Goal: Share content

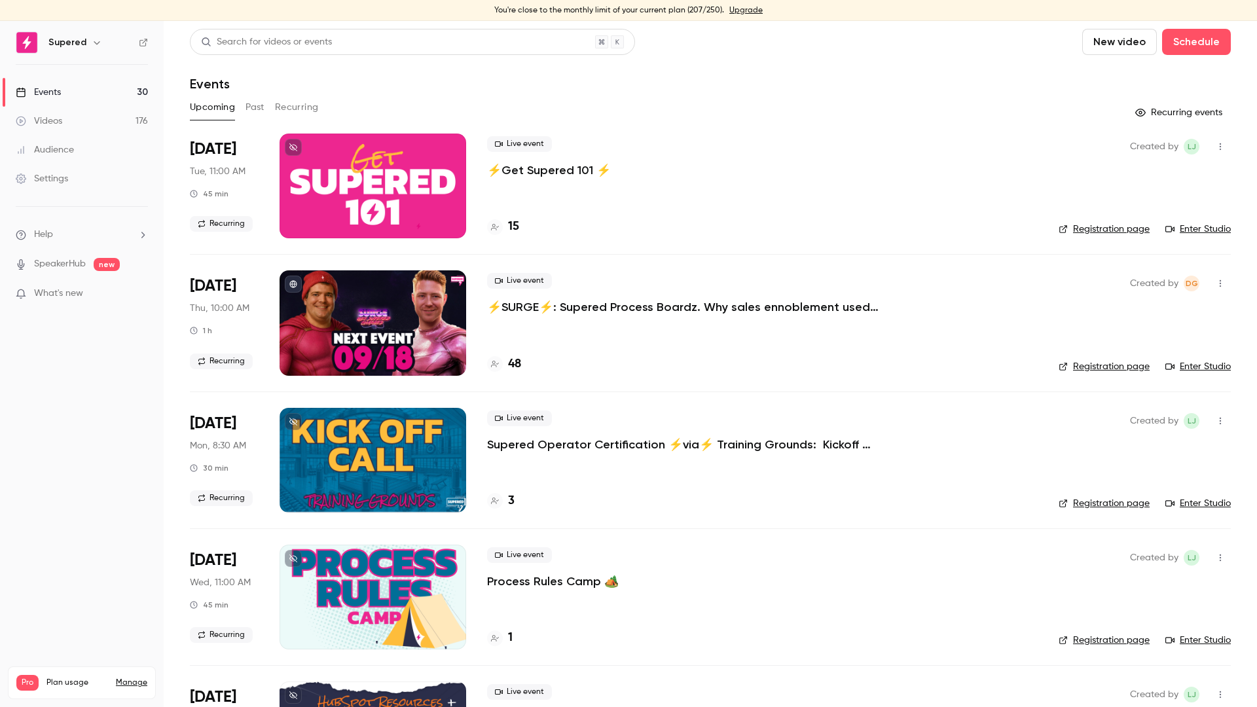
click at [585, 310] on p "⚡️SURGE⚡️: Supered Process Boardz. Why sales ennoblement used to feel hard" at bounding box center [683, 307] width 393 height 16
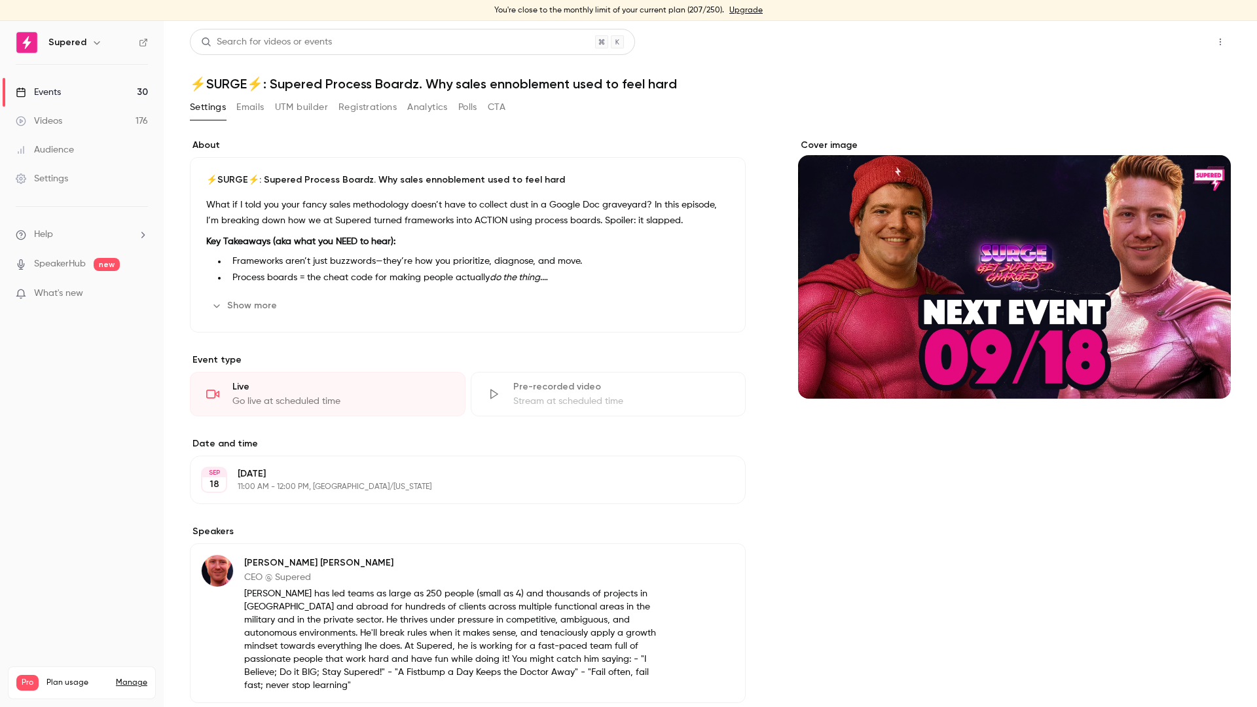
click at [1148, 38] on button "Share" at bounding box center [1174, 42] width 52 height 26
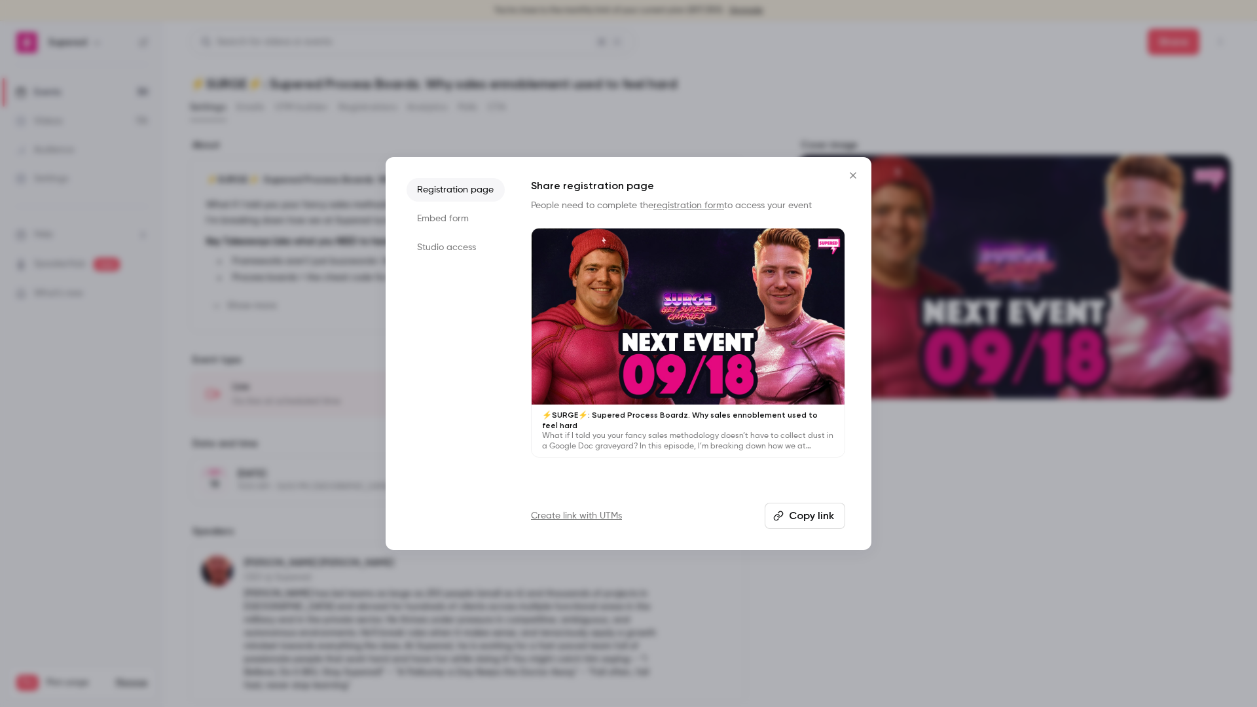
click at [803, 515] on button "Copy link" at bounding box center [805, 516] width 81 height 26
click at [857, 175] on icon "Close" at bounding box center [853, 175] width 16 height 10
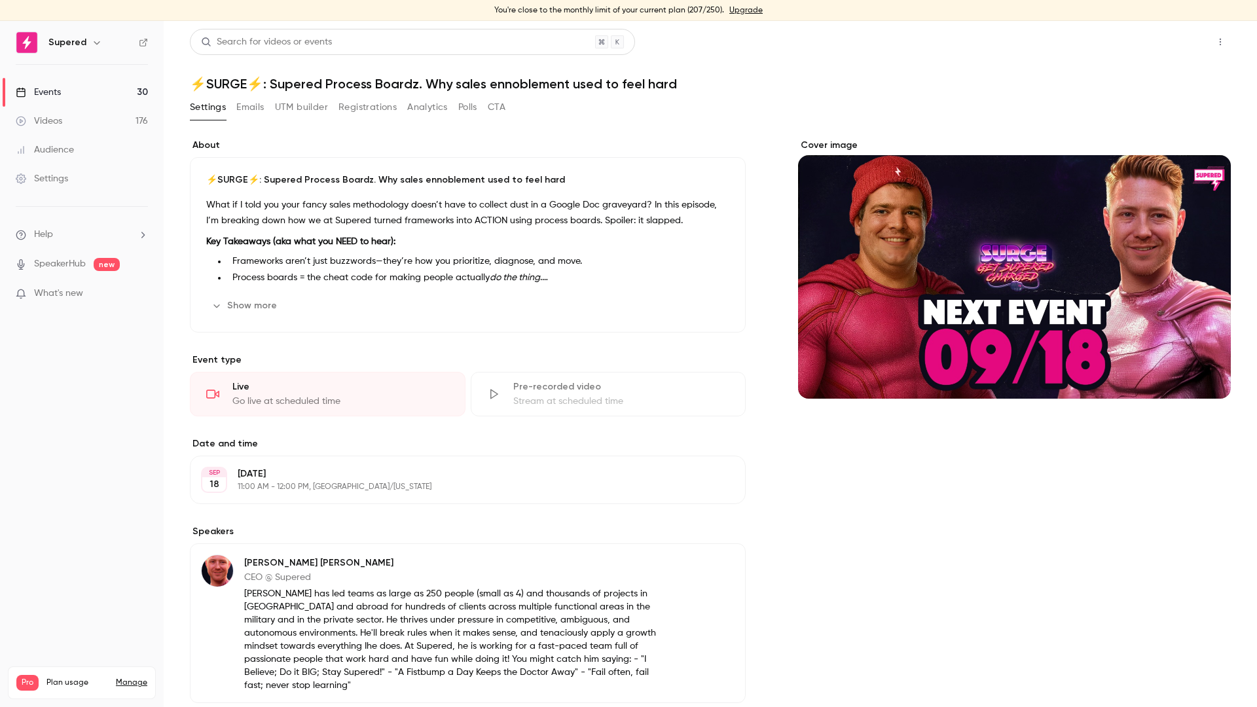
click at [1162, 51] on button "Share" at bounding box center [1174, 42] width 52 height 26
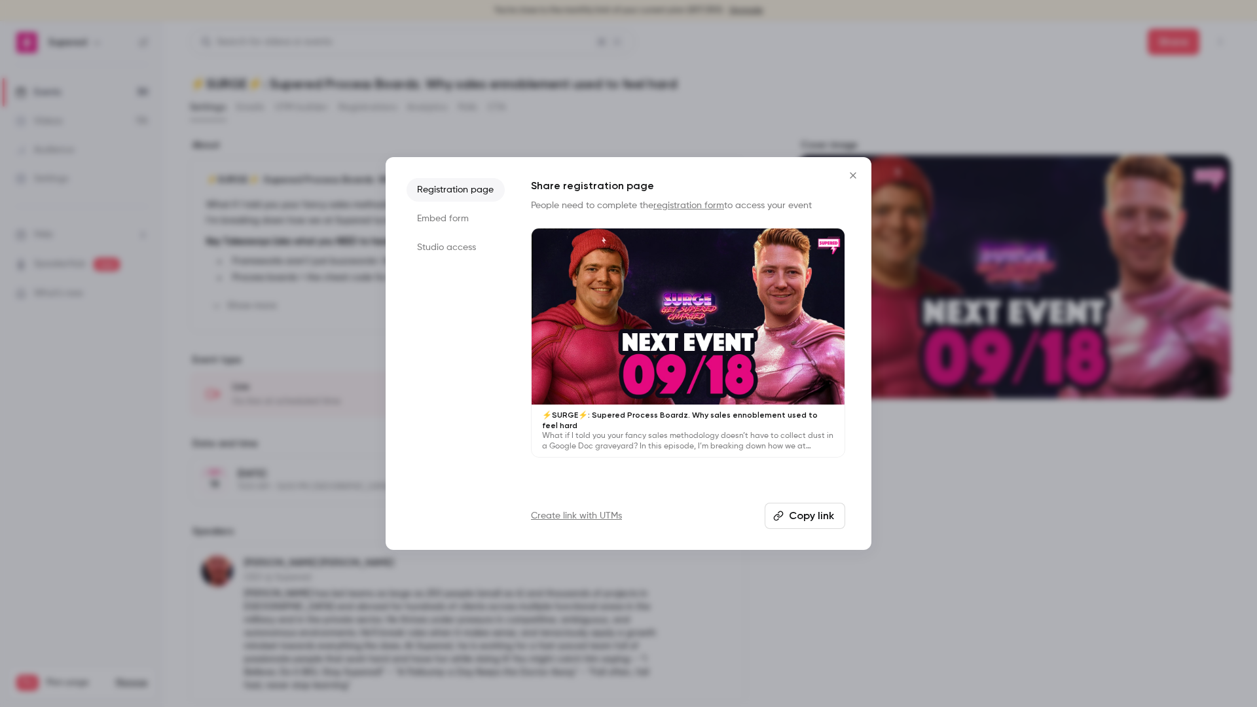
click at [799, 515] on button "Copy link" at bounding box center [805, 516] width 81 height 26
